Goal: Task Accomplishment & Management: Use online tool/utility

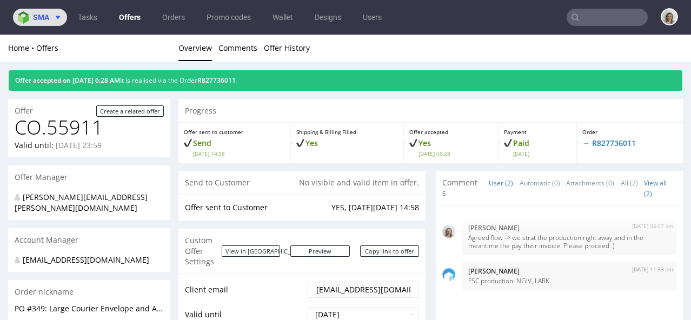
click at [50, 20] on span at bounding box center [55, 17] width 13 height 9
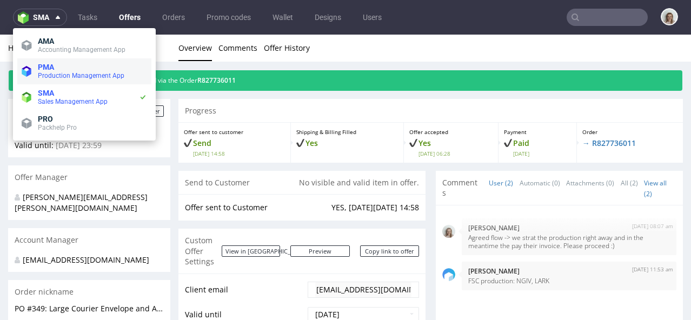
click at [49, 61] on li "PMA Production Management App" at bounding box center [84, 71] width 134 height 26
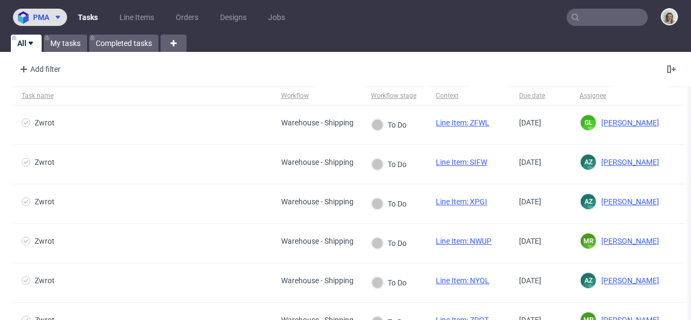
click at [57, 12] on button "pma" at bounding box center [40, 17] width 54 height 17
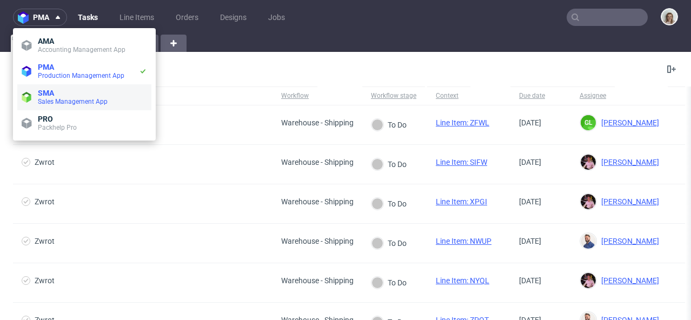
click at [54, 93] on span "SMA" at bounding box center [46, 93] width 16 height 9
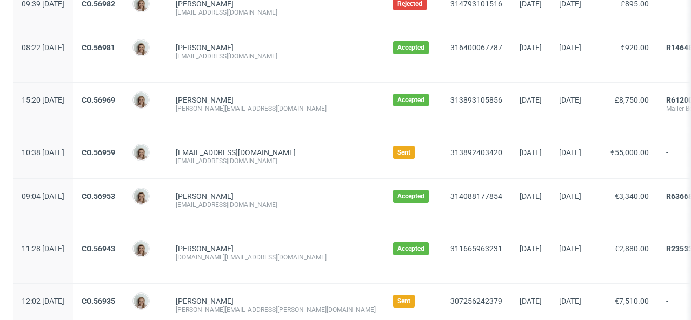
scroll to position [1115, 0]
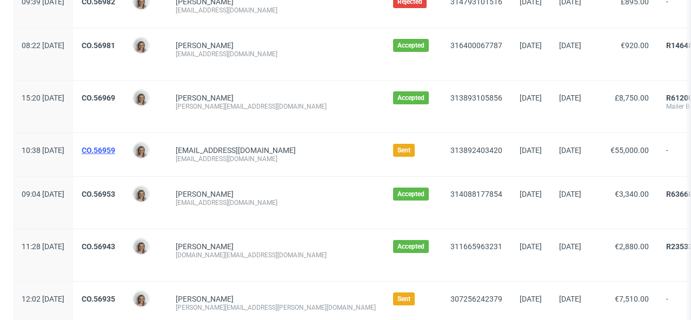
click at [115, 146] on link "CO.56959" at bounding box center [99, 150] width 34 height 9
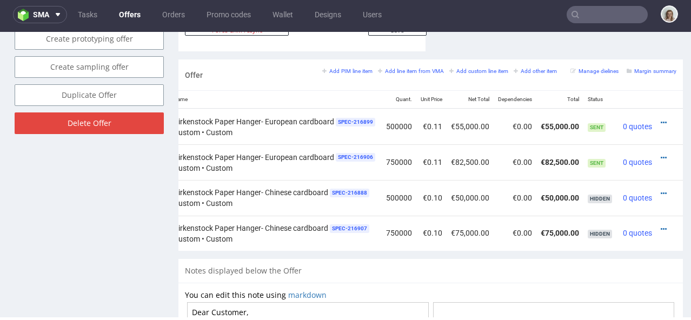
scroll to position [637, 0]
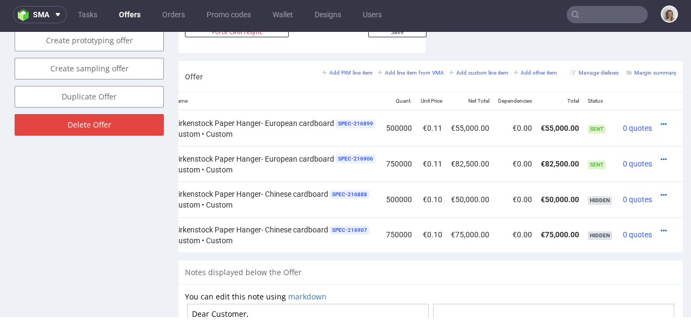
click at [657, 110] on td at bounding box center [670, 128] width 27 height 36
click at [661, 121] on icon at bounding box center [664, 125] width 6 height 8
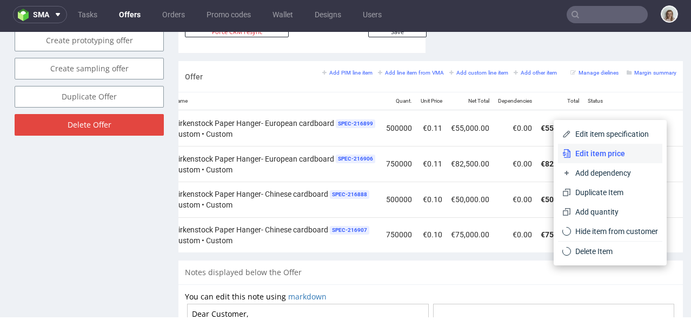
click at [626, 149] on span "Edit item price" at bounding box center [614, 153] width 87 height 11
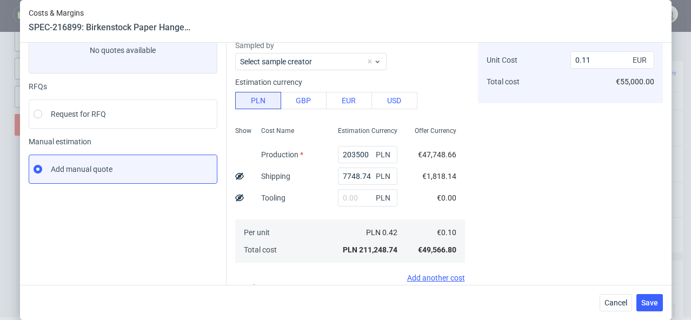
scroll to position [80, 0]
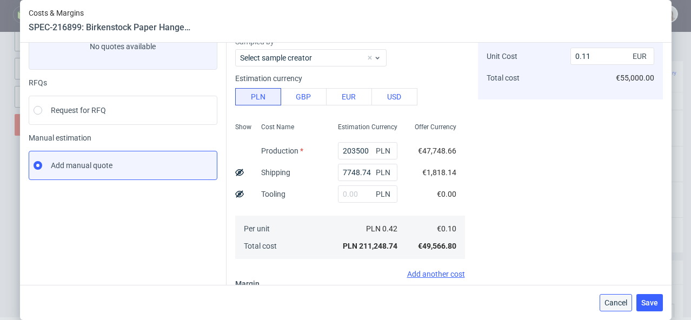
click at [610, 294] on button "Cancel" at bounding box center [616, 302] width 32 height 17
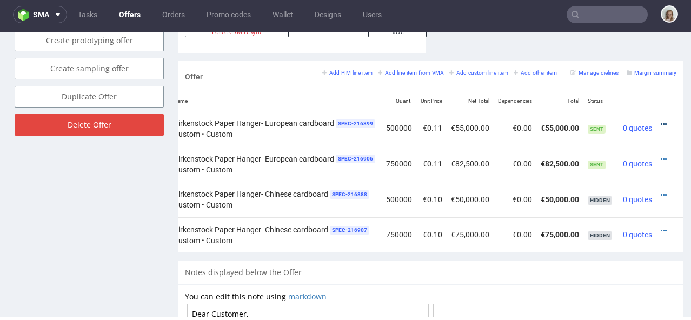
click at [661, 121] on icon at bounding box center [664, 125] width 6 height 8
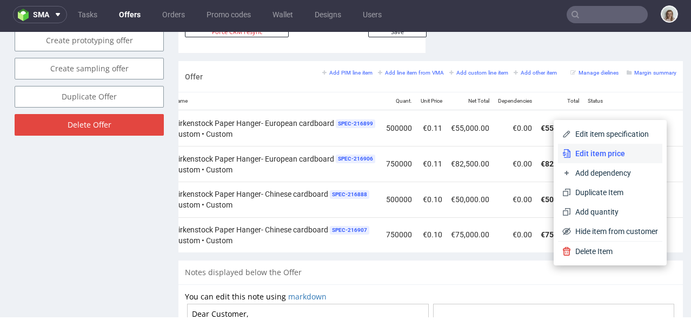
click at [621, 149] on span "Edit item price" at bounding box center [614, 153] width 87 height 11
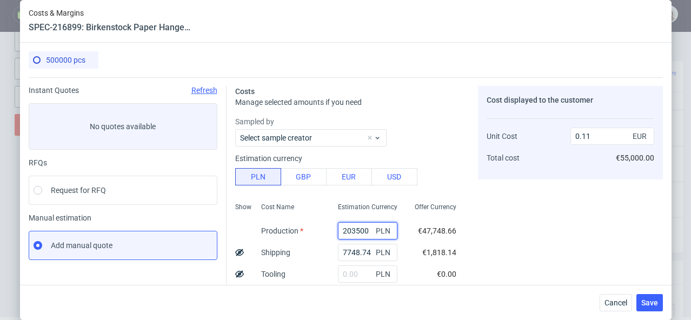
drag, startPoint x: 368, startPoint y: 230, endPoint x: 335, endPoint y: 229, distance: 33.5
click at [335, 229] on div "203500 PLN" at bounding box center [367, 231] width 77 height 22
type input "2800"
type input "0"
type input "280000"
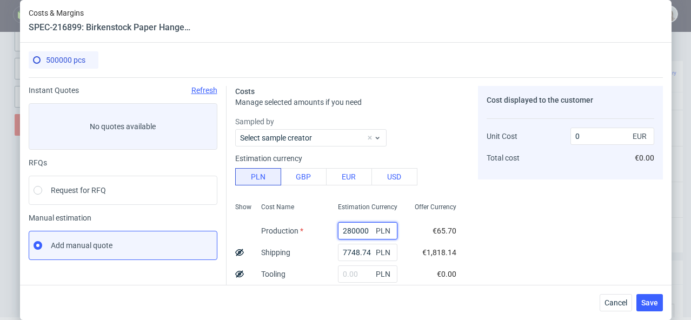
type input "0.16"
type input "280000"
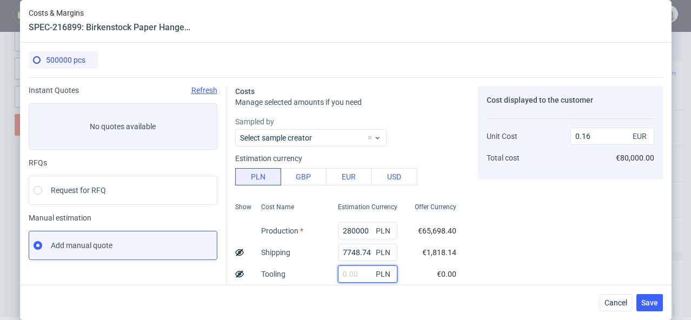
click at [364, 273] on input "text" at bounding box center [367, 274] width 59 height 17
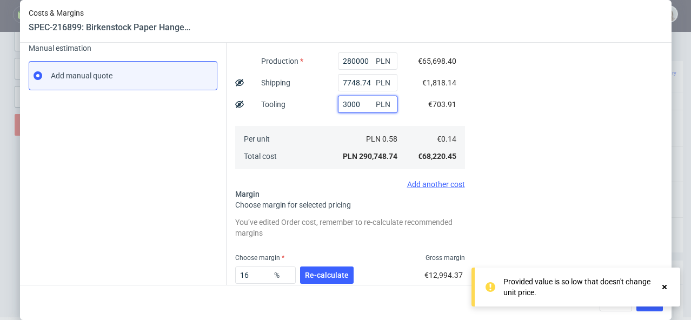
scroll to position [189, 0]
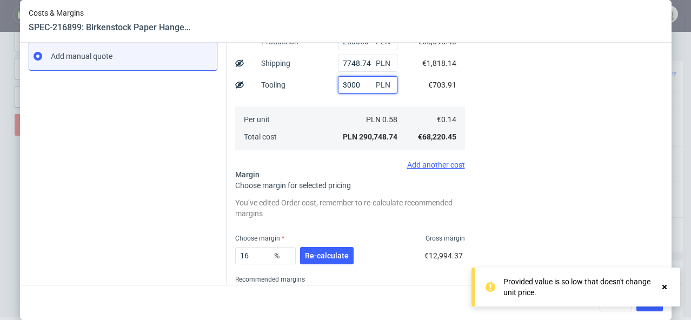
type input "3000"
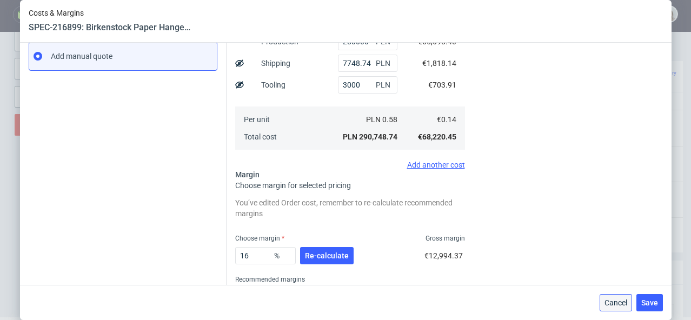
click at [607, 307] on button "Cancel" at bounding box center [616, 302] width 32 height 17
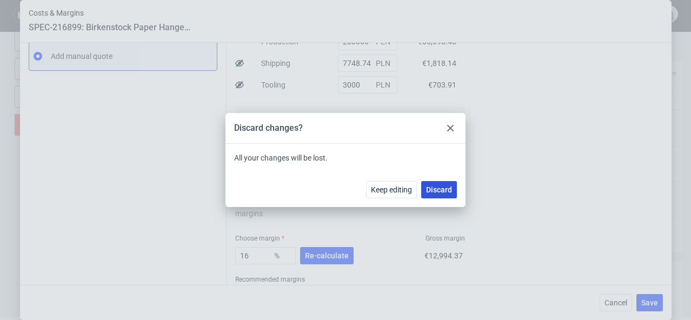
click at [440, 189] on span "Discard" at bounding box center [439, 190] width 26 height 8
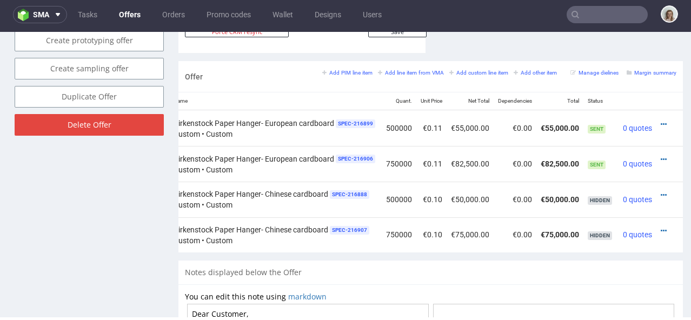
click at [571, 10] on icon at bounding box center [575, 14] width 9 height 9
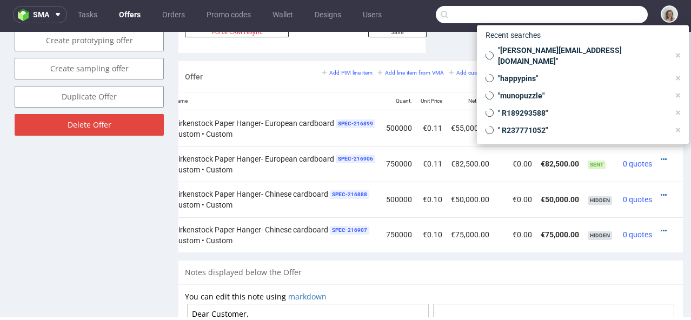
click at [582, 14] on input "text" at bounding box center [542, 14] width 212 height 17
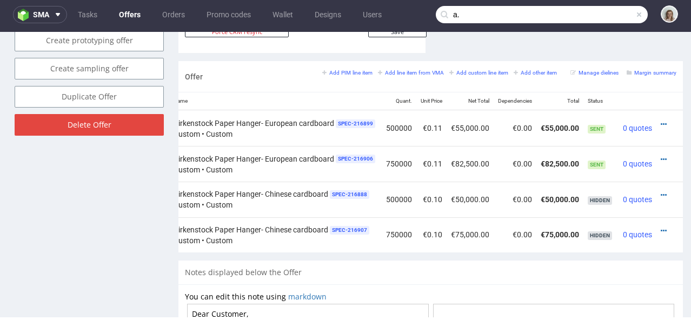
type input "a"
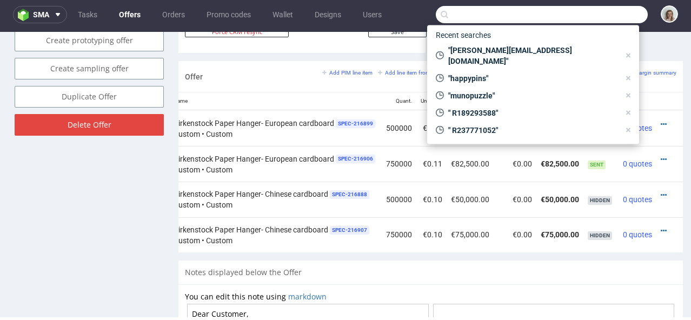
type input "u"
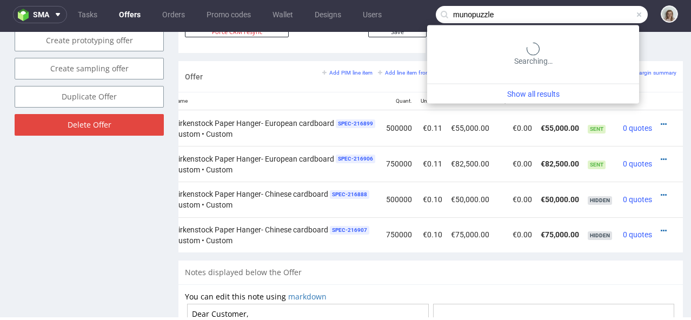
type input "munopuzzle"
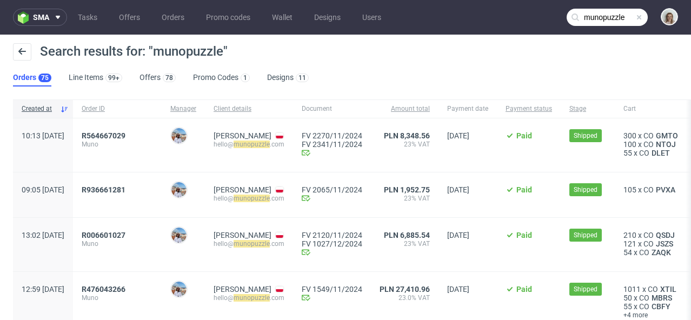
click at [635, 18] on span at bounding box center [639, 17] width 9 height 9
click at [624, 18] on input "text" at bounding box center [607, 17] width 81 height 17
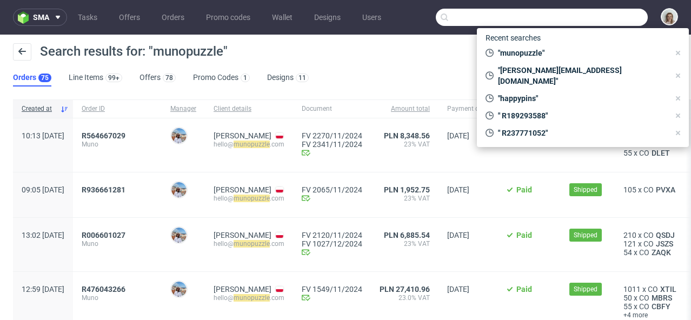
paste input "[PERSON_NAME][EMAIL_ADDRESS][DOMAIN_NAME]"
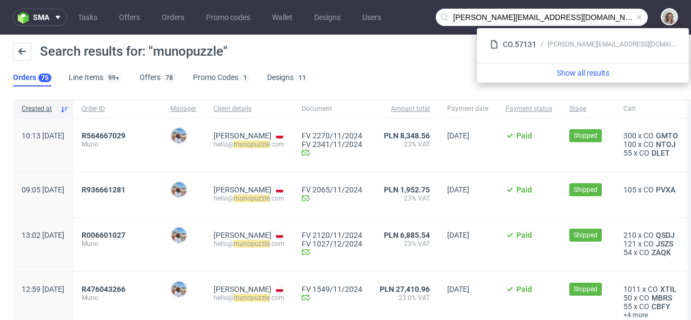
drag, startPoint x: 478, startPoint y: 17, endPoint x: 441, endPoint y: 16, distance: 37.3
click at [441, 16] on input "[PERSON_NAME][EMAIL_ADDRESS][DOMAIN_NAME]" at bounding box center [542, 17] width 212 height 17
type input "@[DOMAIN_NAME]"
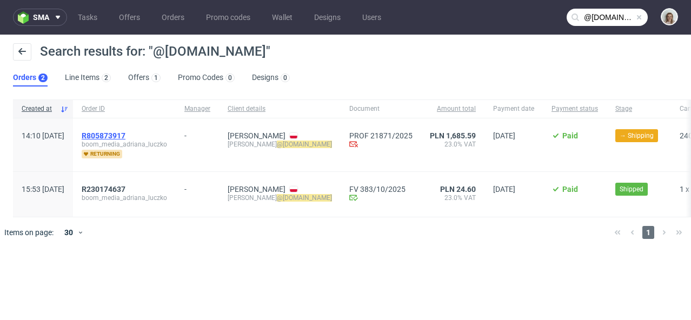
click at [125, 131] on span "R805873917" at bounding box center [104, 135] width 44 height 9
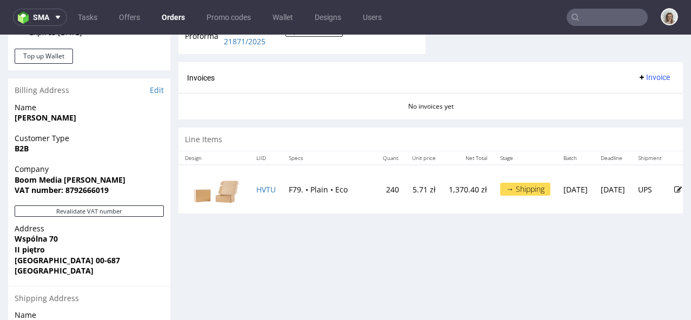
scroll to position [499, 0]
